Goal: Task Accomplishment & Management: Manage account settings

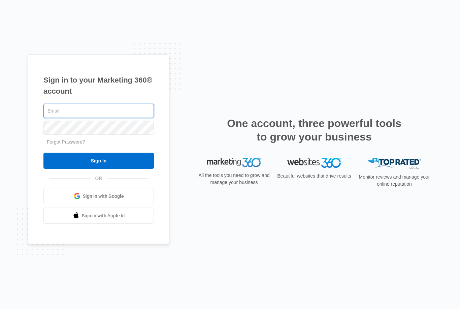
type input "[EMAIL_ADDRESS][DOMAIN_NAME]"
click at [99, 169] on input "Sign In" at bounding box center [98, 161] width 110 height 16
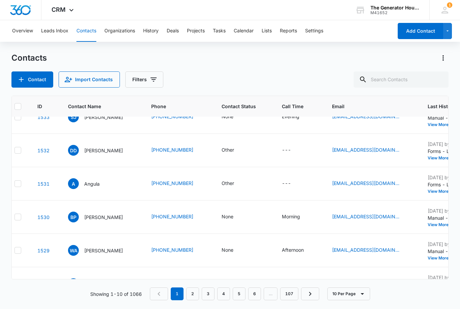
scroll to position [149, 8]
click at [134, 214] on div "BP [PERSON_NAME]" at bounding box center [101, 217] width 67 height 11
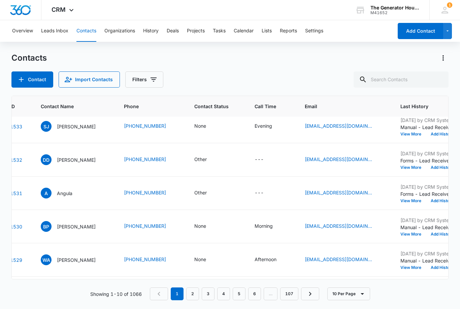
scroll to position [140, 35]
click at [238, 229] on td "None" at bounding box center [217, 226] width 60 height 33
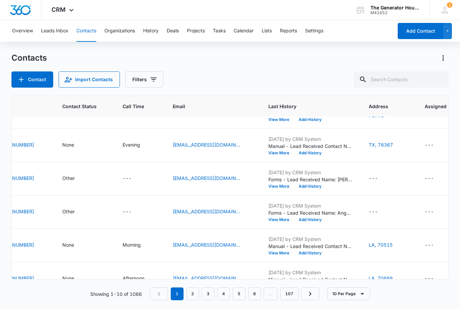
scroll to position [121, 167]
click at [401, 242] on icon "Address - LA, 70515 - Select to Edit Field" at bounding box center [401, 246] width 8 height 8
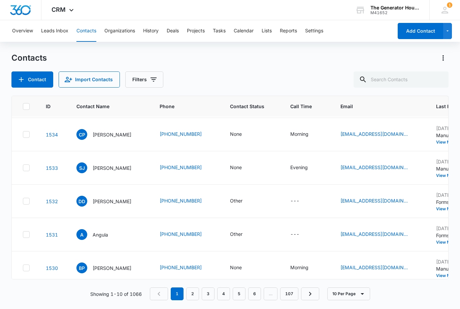
scroll to position [99, 0]
click at [140, 279] on td "BP [PERSON_NAME]" at bounding box center [109, 267] width 83 height 33
click at [274, 234] on td "Other" at bounding box center [252, 234] width 60 height 33
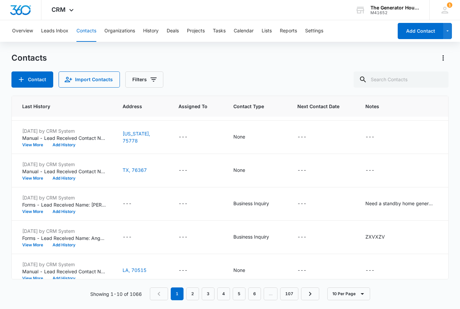
scroll to position [96, 413]
click at [366, 238] on div "ZXVXZV" at bounding box center [376, 236] width 20 height 7
click at [374, 214] on button "Cancel" at bounding box center [379, 214] width 24 height 13
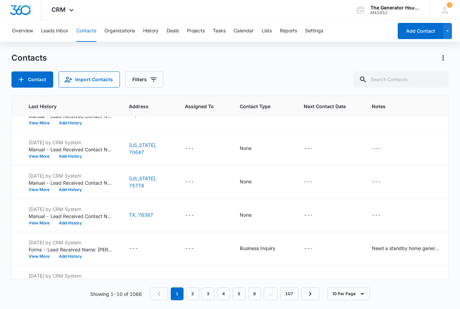
scroll to position [52, 408]
click at [423, 247] on div "Need a standby home generator. Hook up and service plan." at bounding box center [404, 247] width 67 height 7
click at [405, 225] on button "Cancel" at bounding box center [409, 226] width 24 height 13
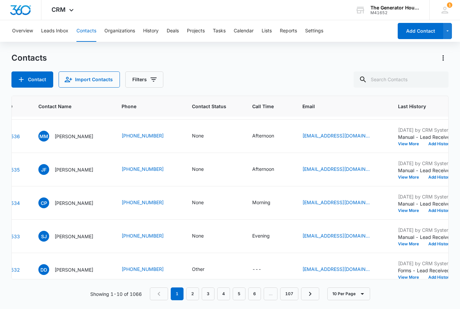
scroll to position [32, 37]
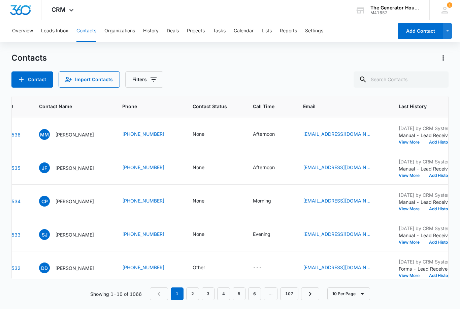
click at [236, 270] on td "Other" at bounding box center [214, 267] width 60 height 33
click at [254, 266] on div "---" at bounding box center [257, 268] width 9 height 8
click at [195, 269] on div "Other" at bounding box center [199, 267] width 12 height 7
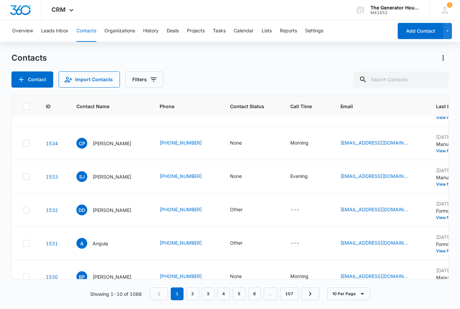
scroll to position [90, 0]
click at [235, 206] on div "Other" at bounding box center [236, 209] width 12 height 7
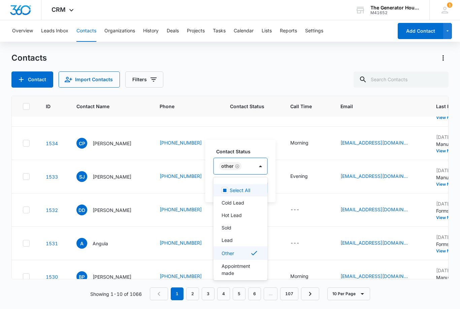
click at [228, 260] on div "Appointment made" at bounding box center [240, 270] width 54 height 20
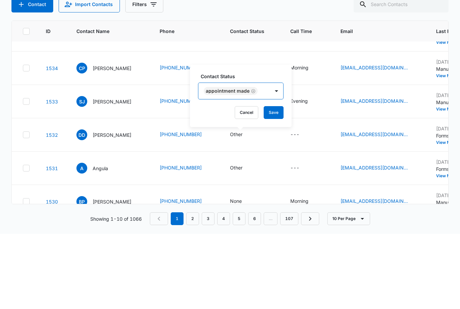
click at [274, 181] on button "Save" at bounding box center [274, 187] width 20 height 13
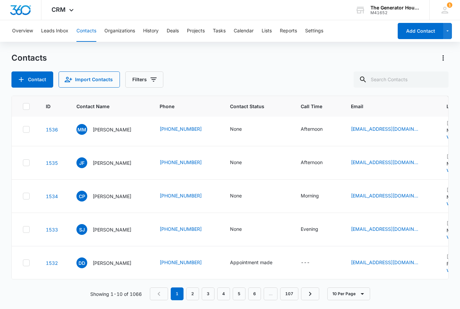
scroll to position [33, 0]
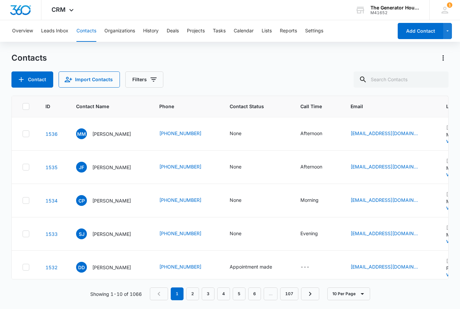
click at [139, 195] on div "Contact Name - Claude Pritchett - Select to Edit Field" at bounding box center [139, 200] width 8 height 11
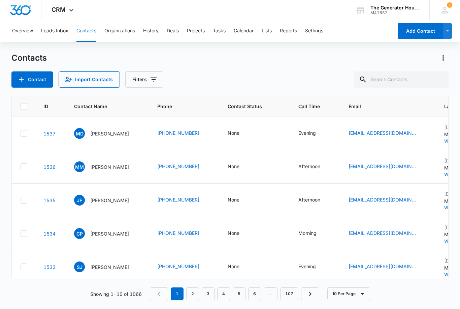
scroll to position [0, 2]
click at [232, 229] on div "None" at bounding box center [234, 232] width 12 height 7
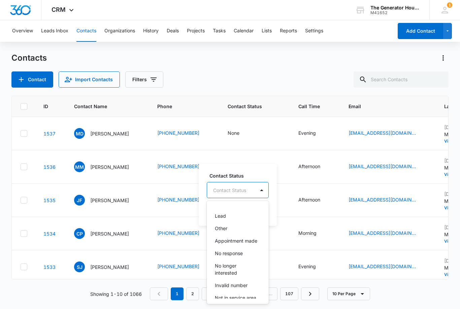
scroll to position [41, 0]
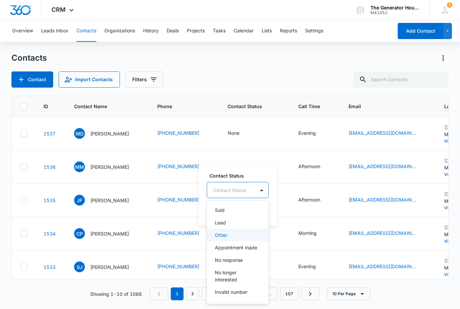
click at [222, 229] on div "Other" at bounding box center [238, 235] width 62 height 12
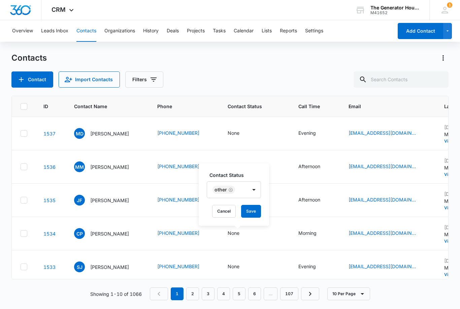
click at [249, 205] on button "Save" at bounding box center [251, 211] width 20 height 13
click at [231, 229] on div "Other" at bounding box center [234, 232] width 12 height 7
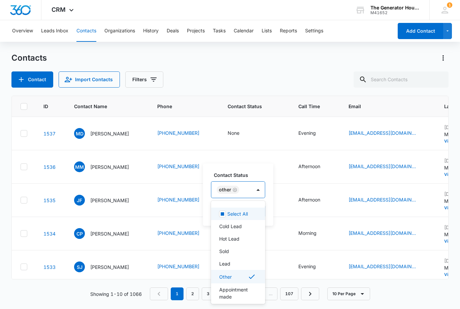
click at [228, 260] on p "Lead" at bounding box center [224, 263] width 11 height 7
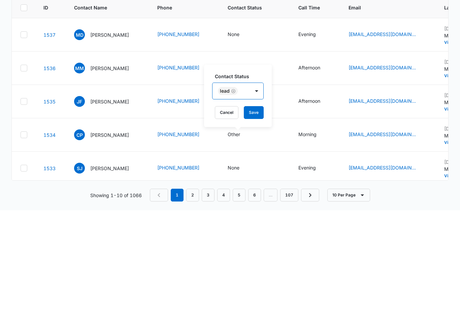
click at [256, 205] on button "Save" at bounding box center [254, 211] width 20 height 13
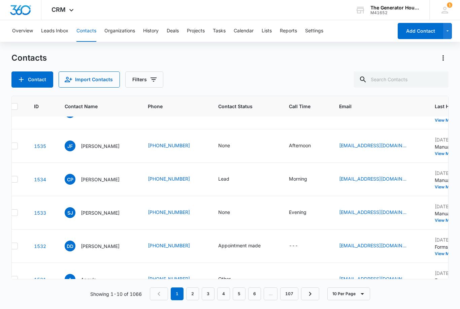
scroll to position [54, 12]
